Goal: Information Seeking & Learning: Learn about a topic

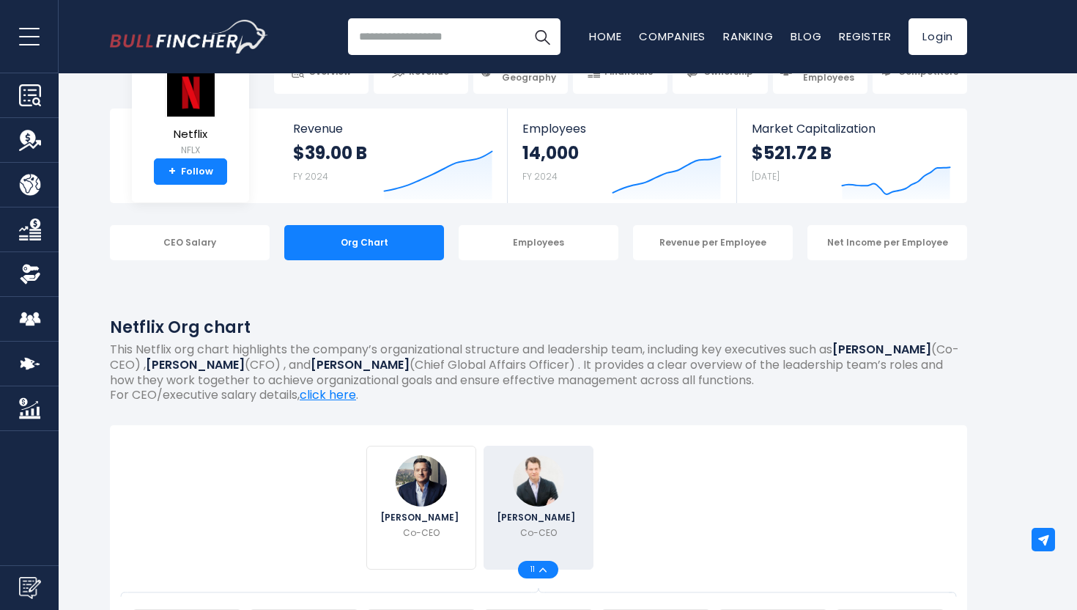
scroll to position [44, 0]
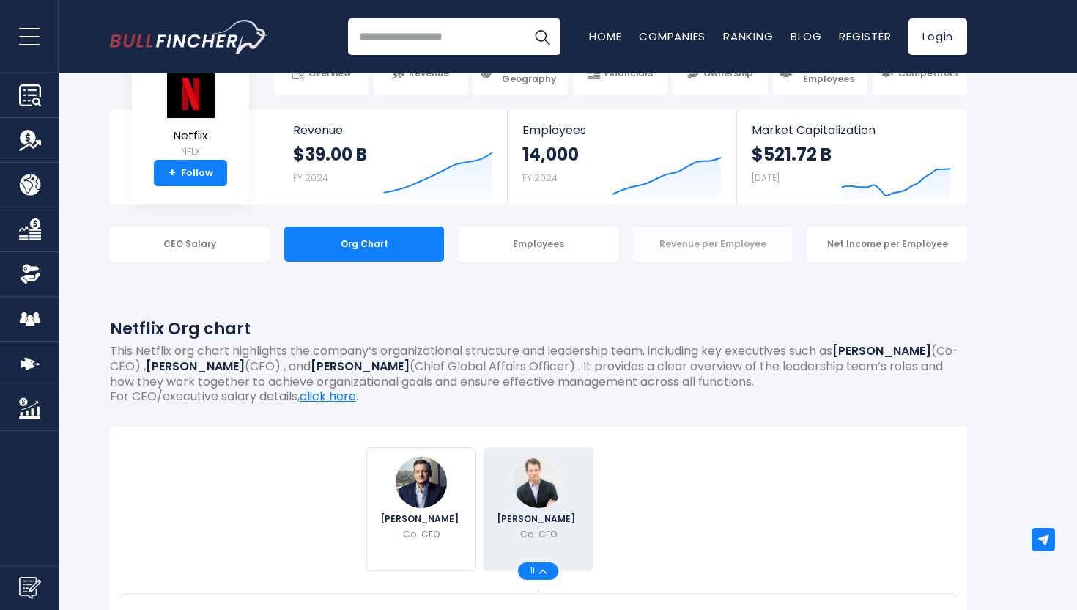
click at [747, 237] on div "Revenue per Employee" at bounding box center [713, 243] width 160 height 35
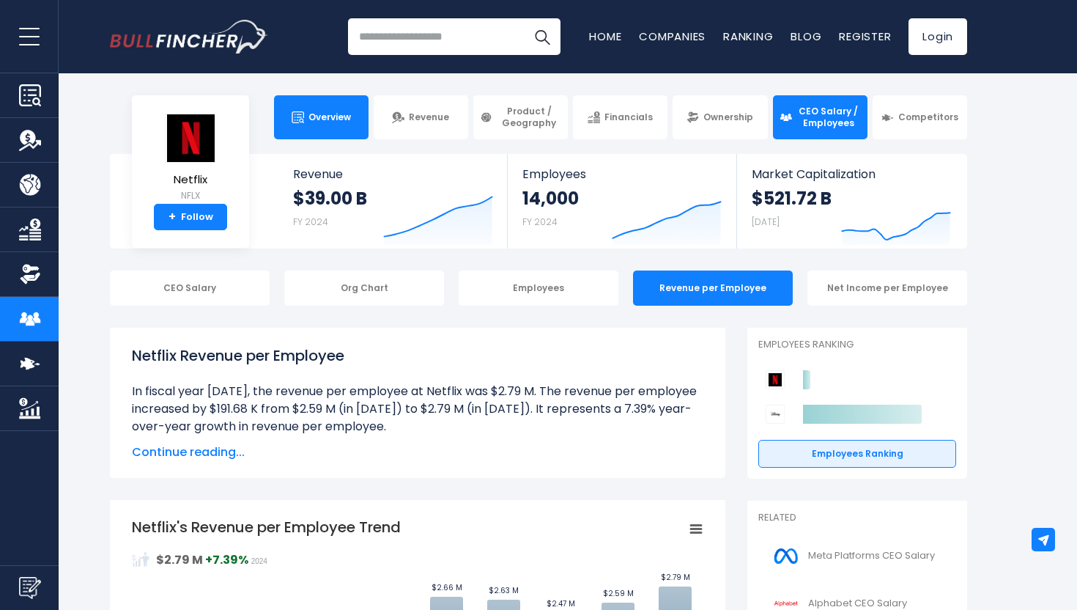
click at [333, 128] on link "Overview" at bounding box center [321, 117] width 95 height 44
